Goal: Information Seeking & Learning: Learn about a topic

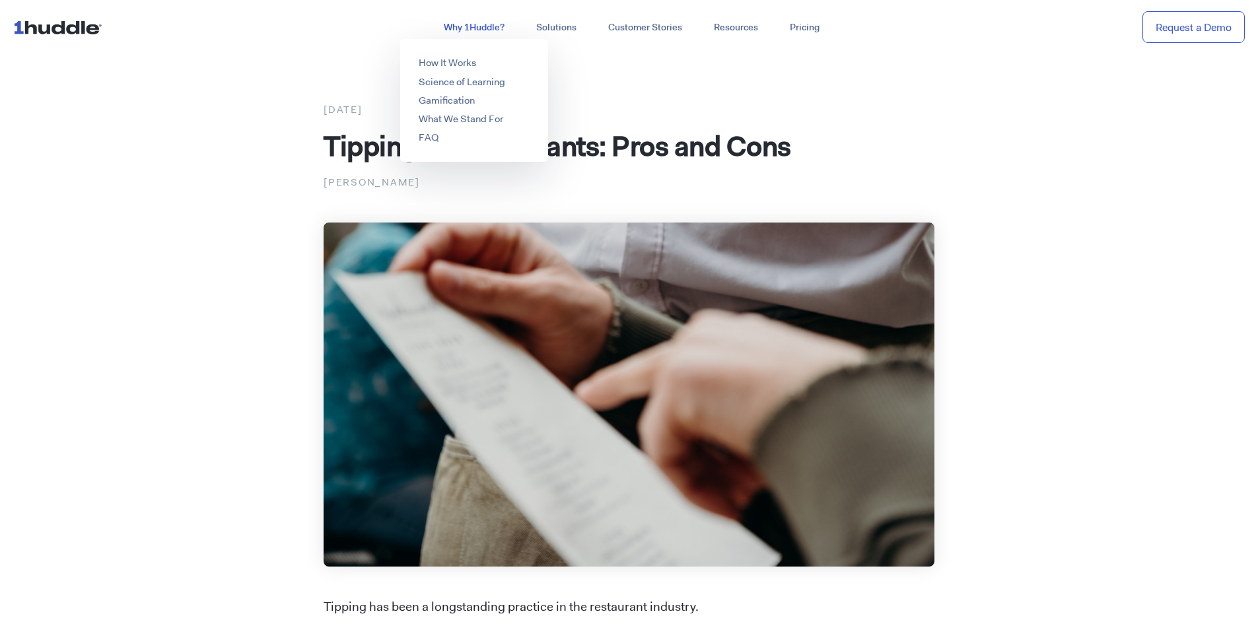
click at [473, 26] on link "Why 1Huddle?" at bounding box center [474, 28] width 92 height 24
click at [479, 121] on link "What We Stand For" at bounding box center [461, 118] width 85 height 13
